Goal: Find specific page/section: Find specific page/section

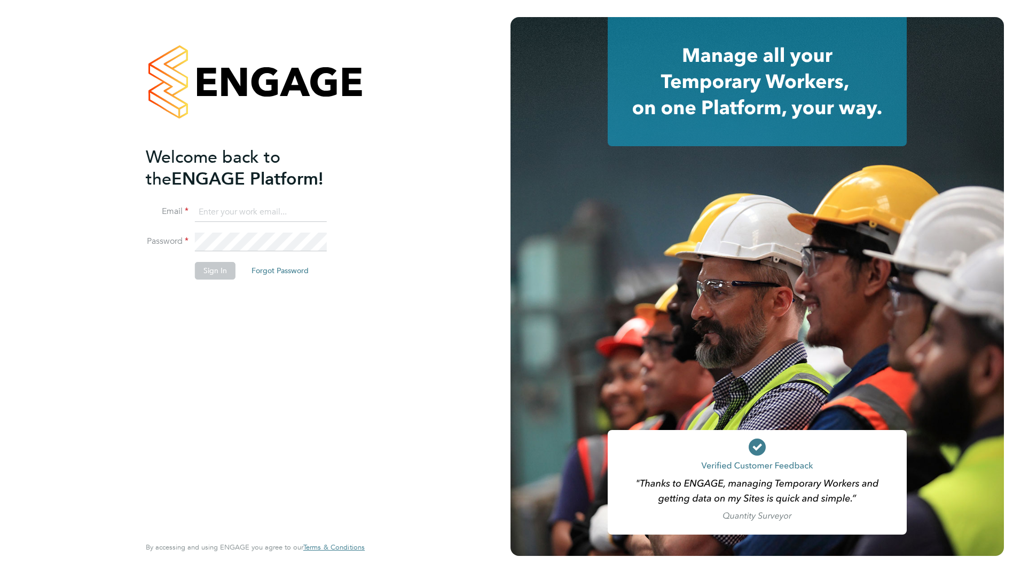
type input "g.bryce-muir@bandk.co.uk"
click at [222, 274] on button "Sign In" at bounding box center [215, 270] width 41 height 17
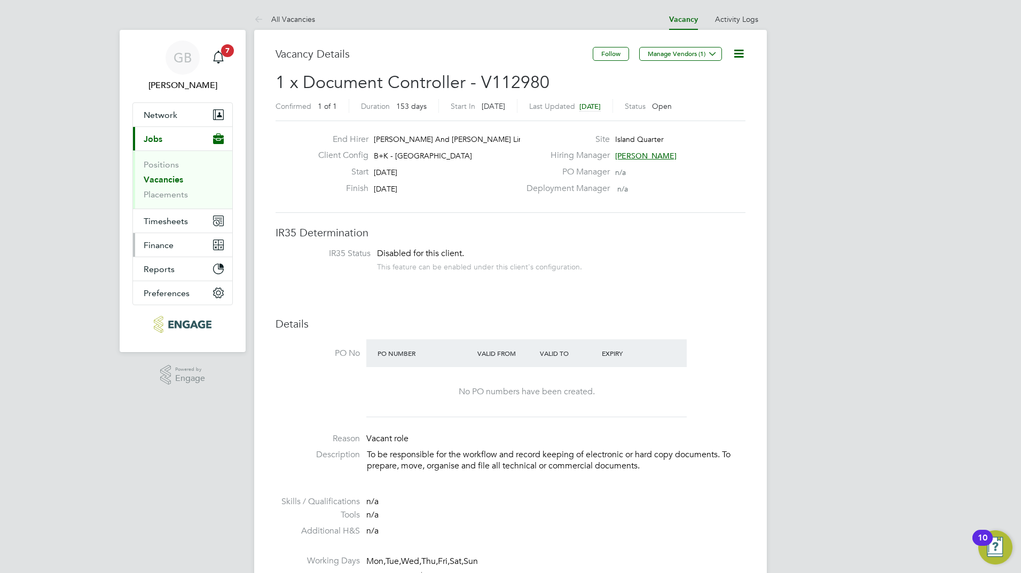
click at [178, 240] on button "Finance" at bounding box center [182, 244] width 99 height 23
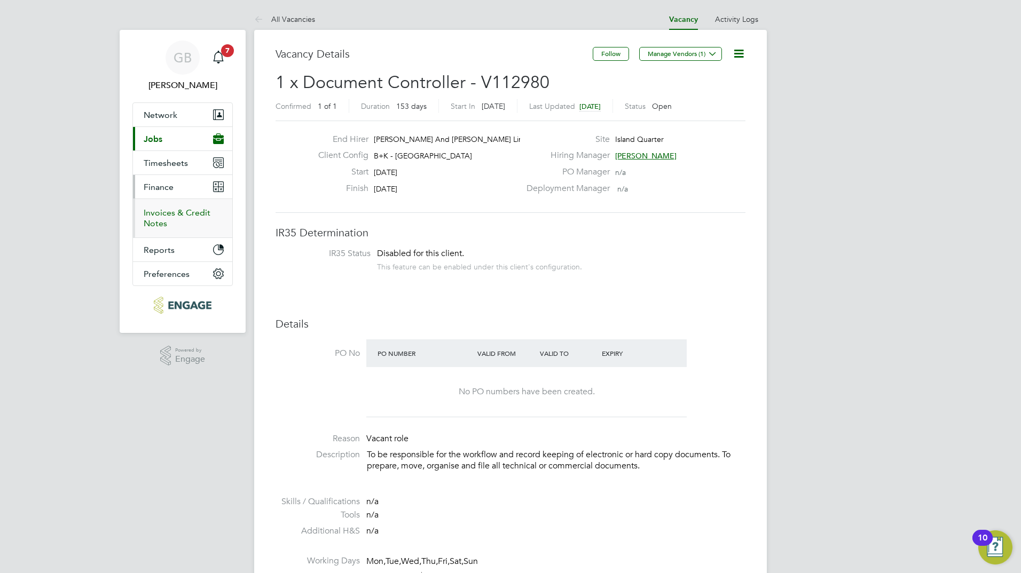
click at [178, 217] on link "Invoices & Credit Notes" at bounding box center [177, 218] width 67 height 21
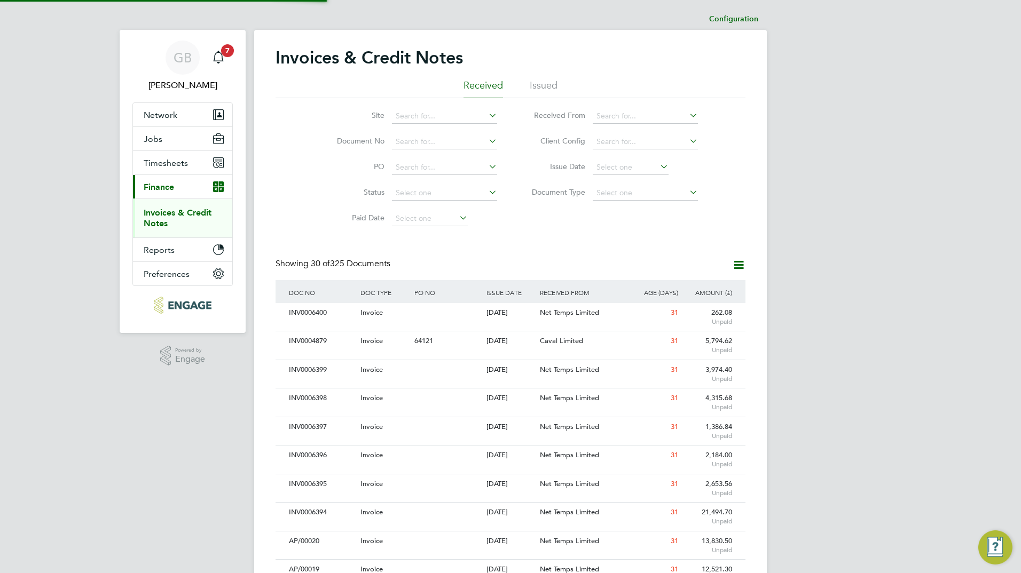
scroll to position [20, 90]
click at [476, 117] on input at bounding box center [444, 116] width 105 height 15
click at [463, 140] on li "B&K Highams" at bounding box center [444, 145] width 106 height 14
type input "B&K Highams"
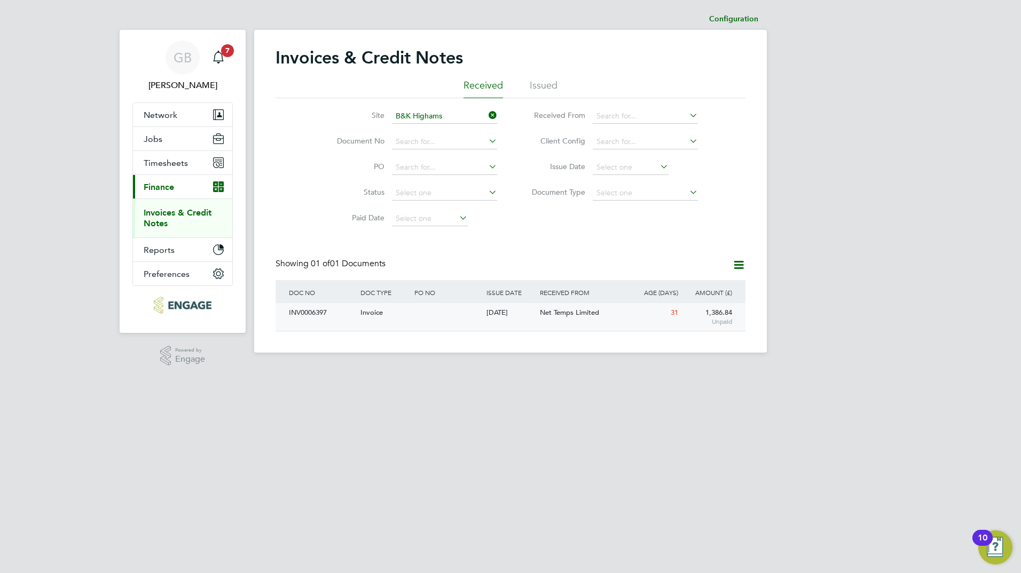
click at [580, 314] on span "Net Temps Limited" at bounding box center [569, 312] width 59 height 9
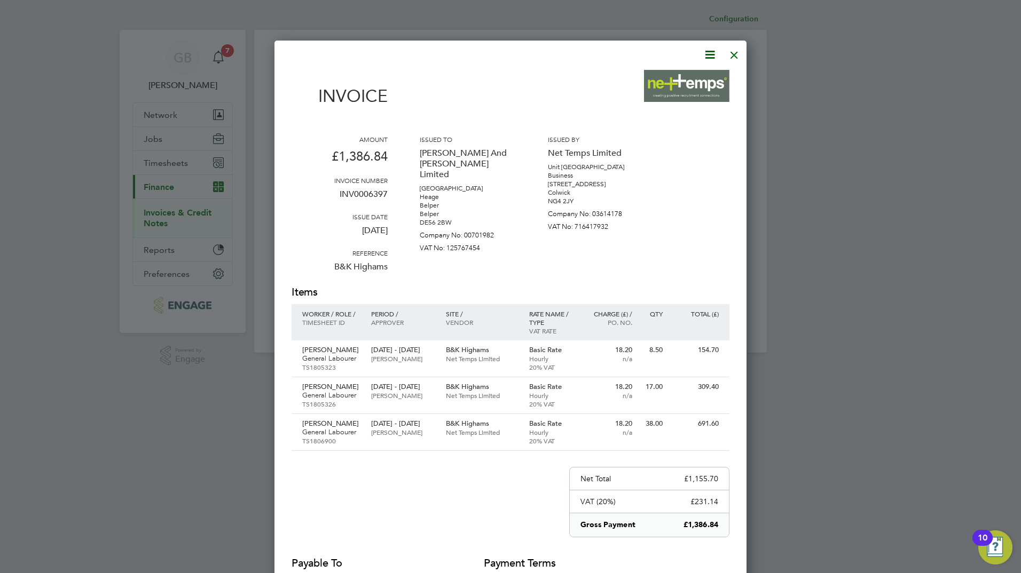
click at [736, 51] on div at bounding box center [734, 52] width 19 height 19
